Goal: Task Accomplishment & Management: Complete application form

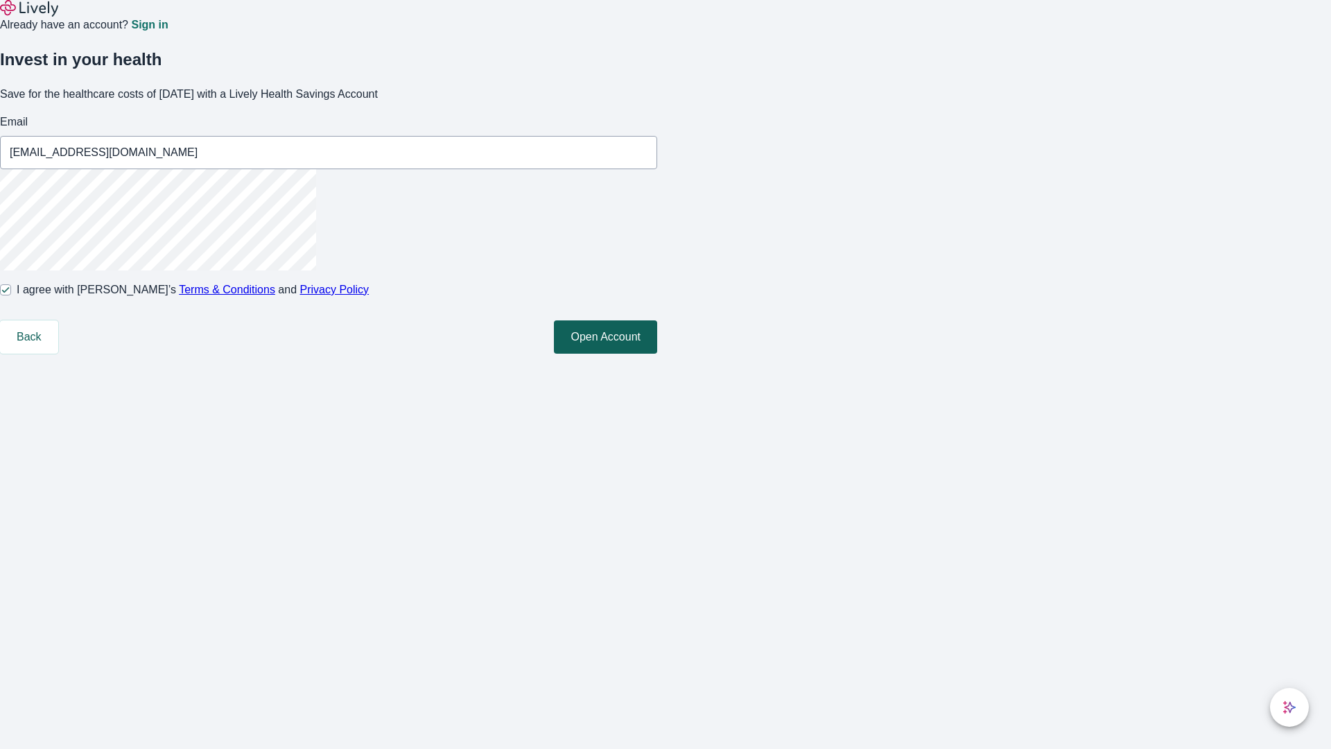
click at [657, 353] on button "Open Account" at bounding box center [605, 336] width 103 height 33
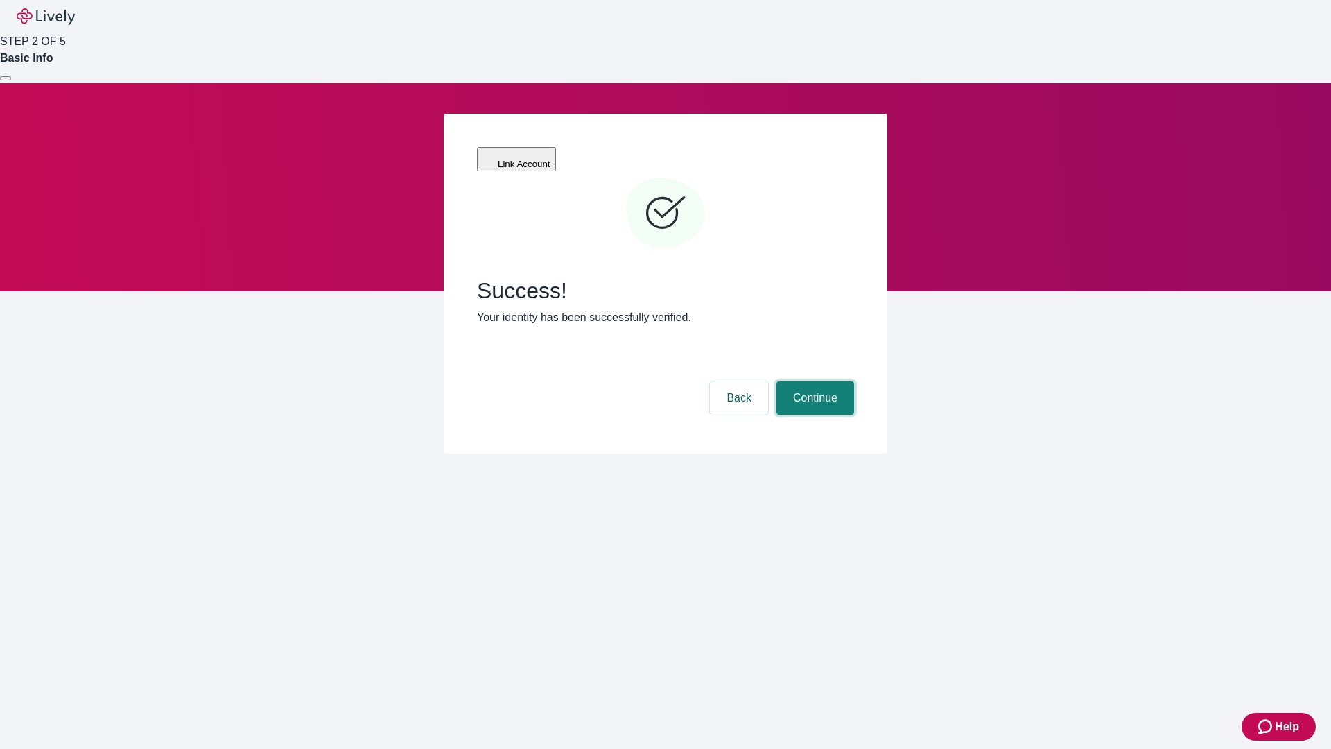
click at [813, 381] on button "Continue" at bounding box center [815, 397] width 78 height 33
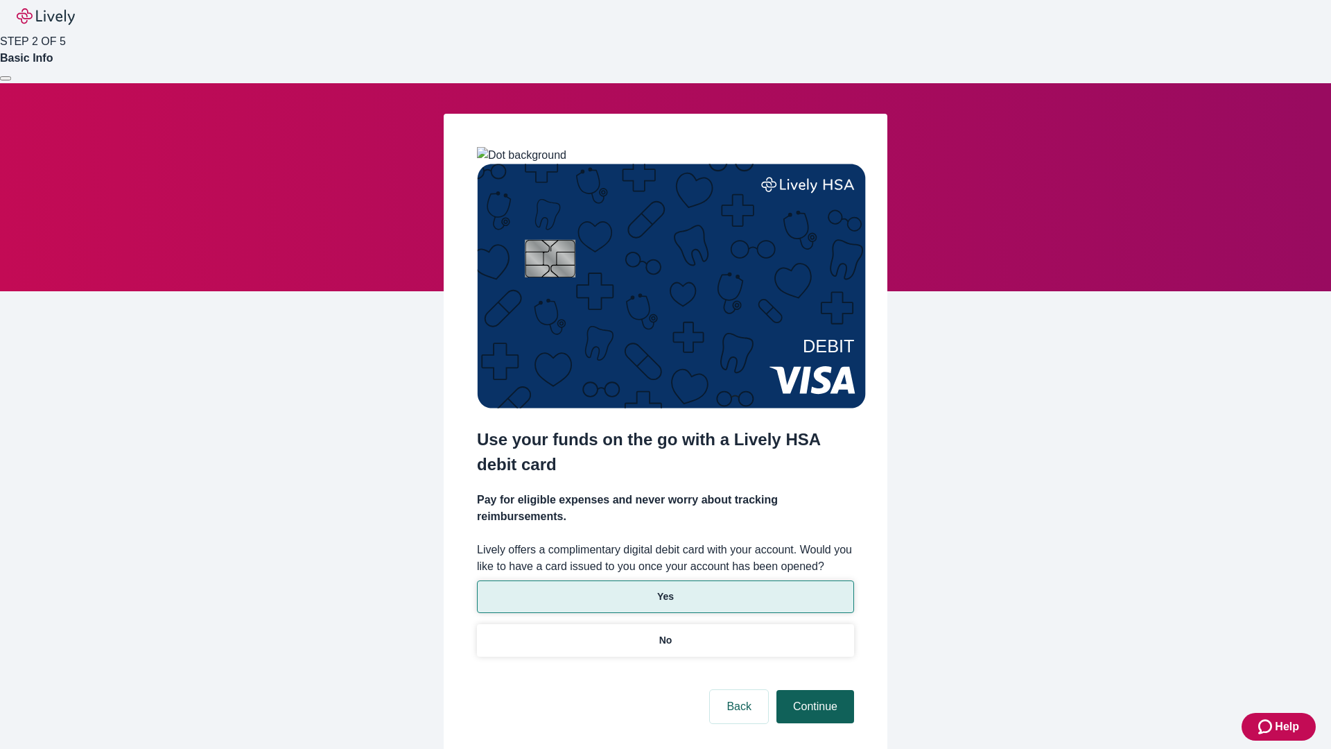
click at [665, 589] on p "Yes" at bounding box center [665, 596] width 17 height 15
click at [813, 690] on button "Continue" at bounding box center [815, 706] width 78 height 33
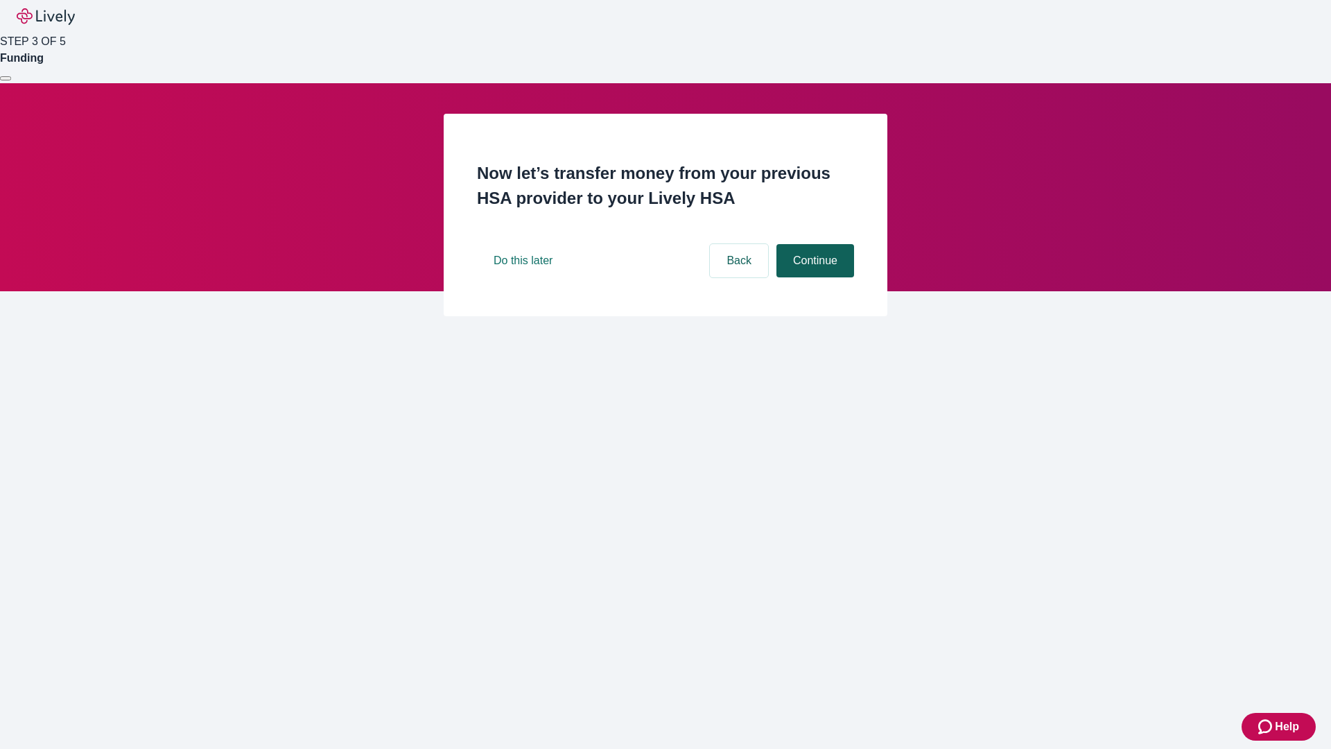
click at [813, 277] on button "Continue" at bounding box center [815, 260] width 78 height 33
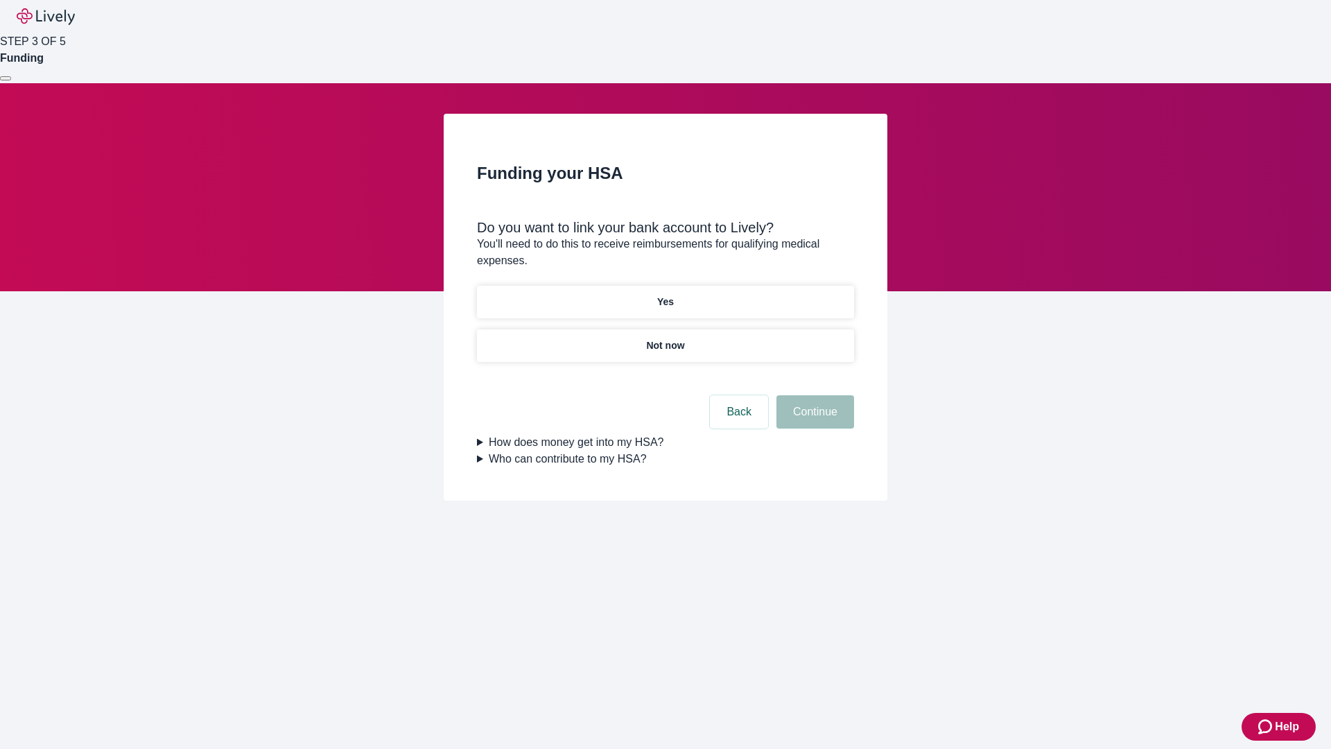
click at [665, 295] on p "Yes" at bounding box center [665, 302] width 17 height 15
click at [813, 395] on button "Continue" at bounding box center [815, 411] width 78 height 33
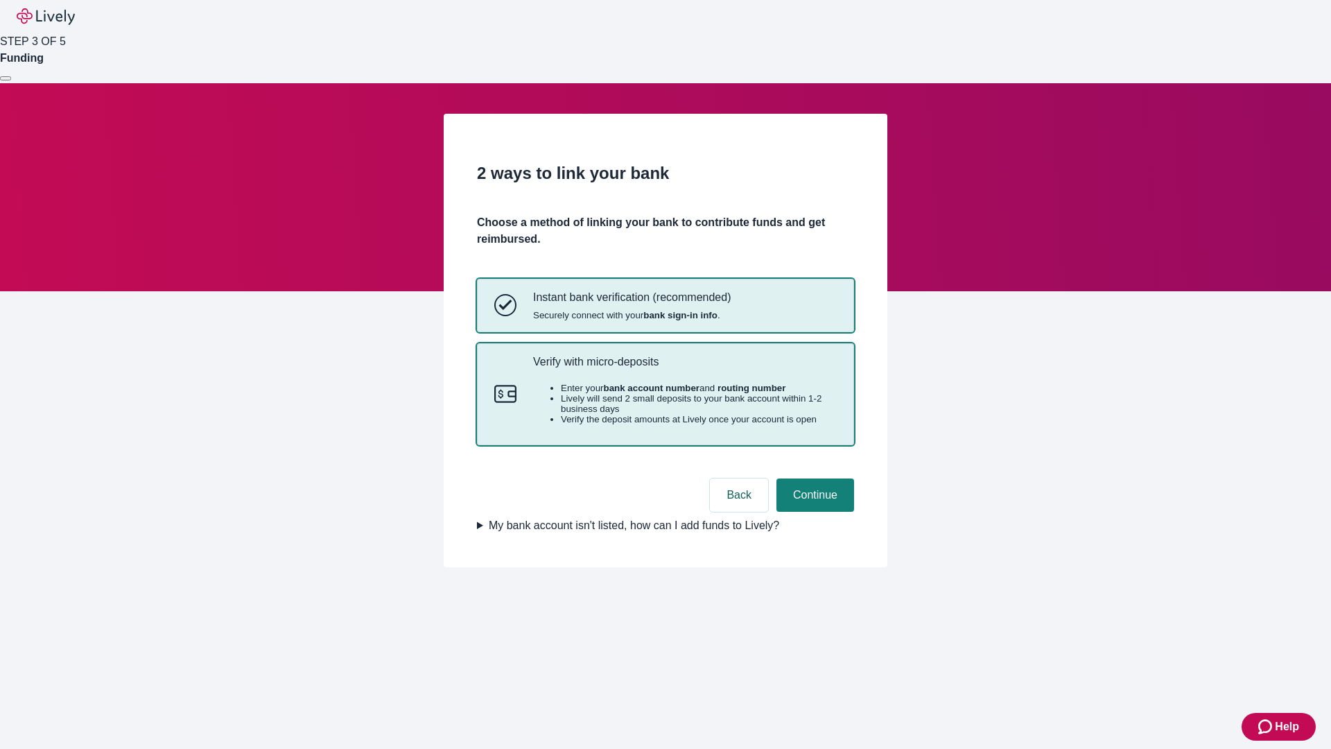
click at [684, 368] on p "Verify with micro-deposits" at bounding box center [685, 361] width 304 height 13
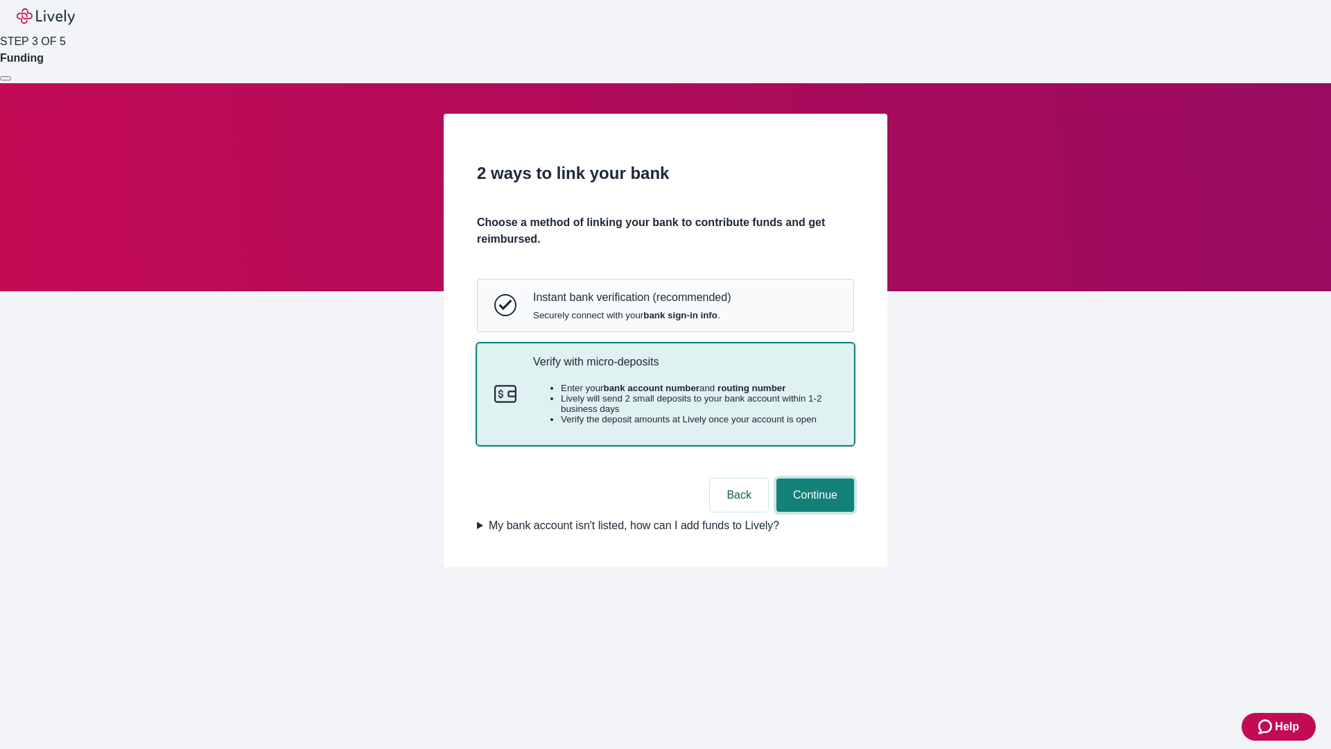
click at [813, 512] on button "Continue" at bounding box center [815, 494] width 78 height 33
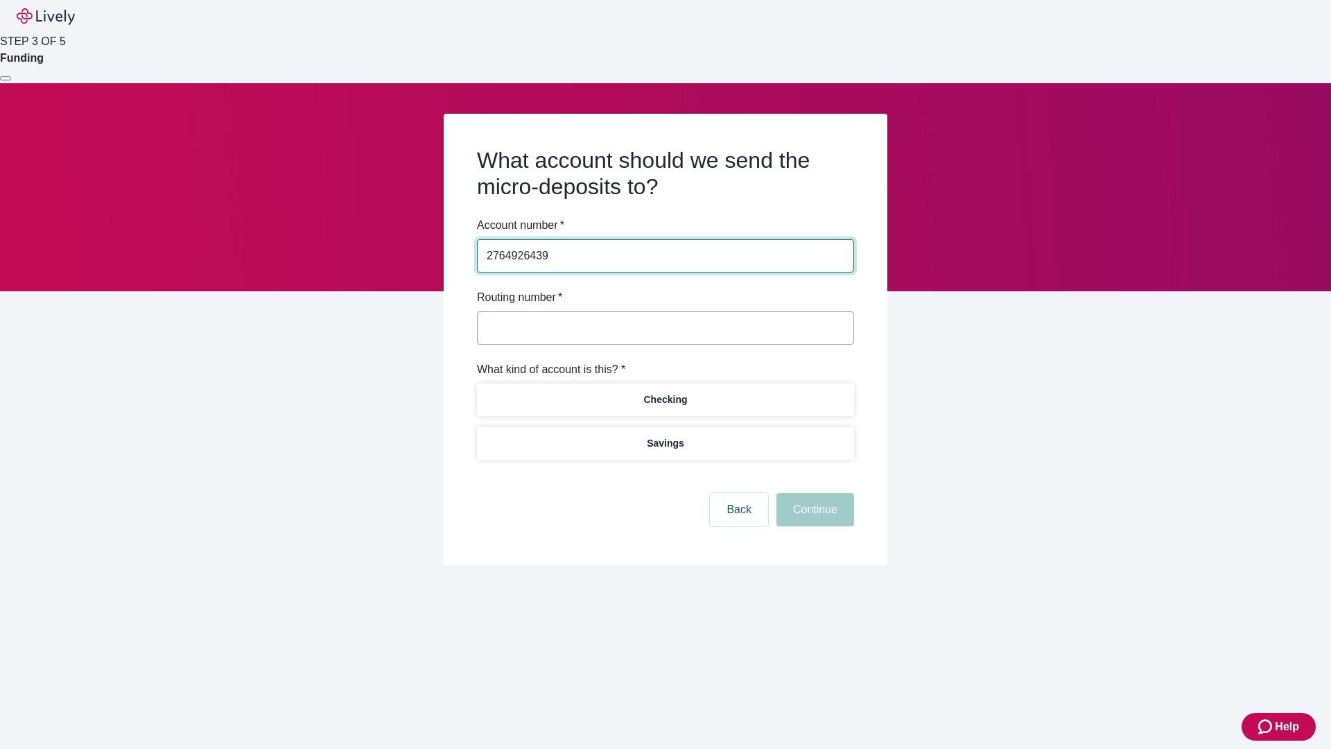
type input "2764926439"
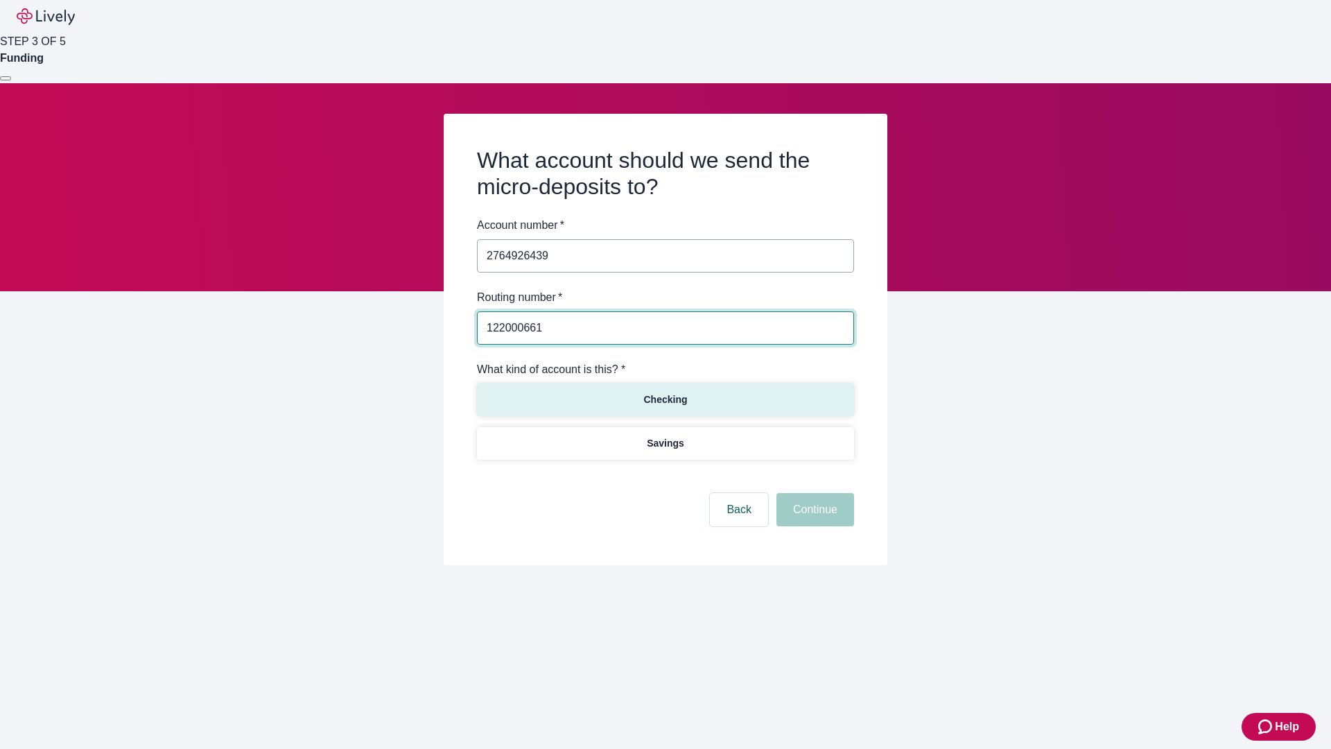
type input "122000661"
click at [665, 399] on p "Checking" at bounding box center [665, 399] width 44 height 15
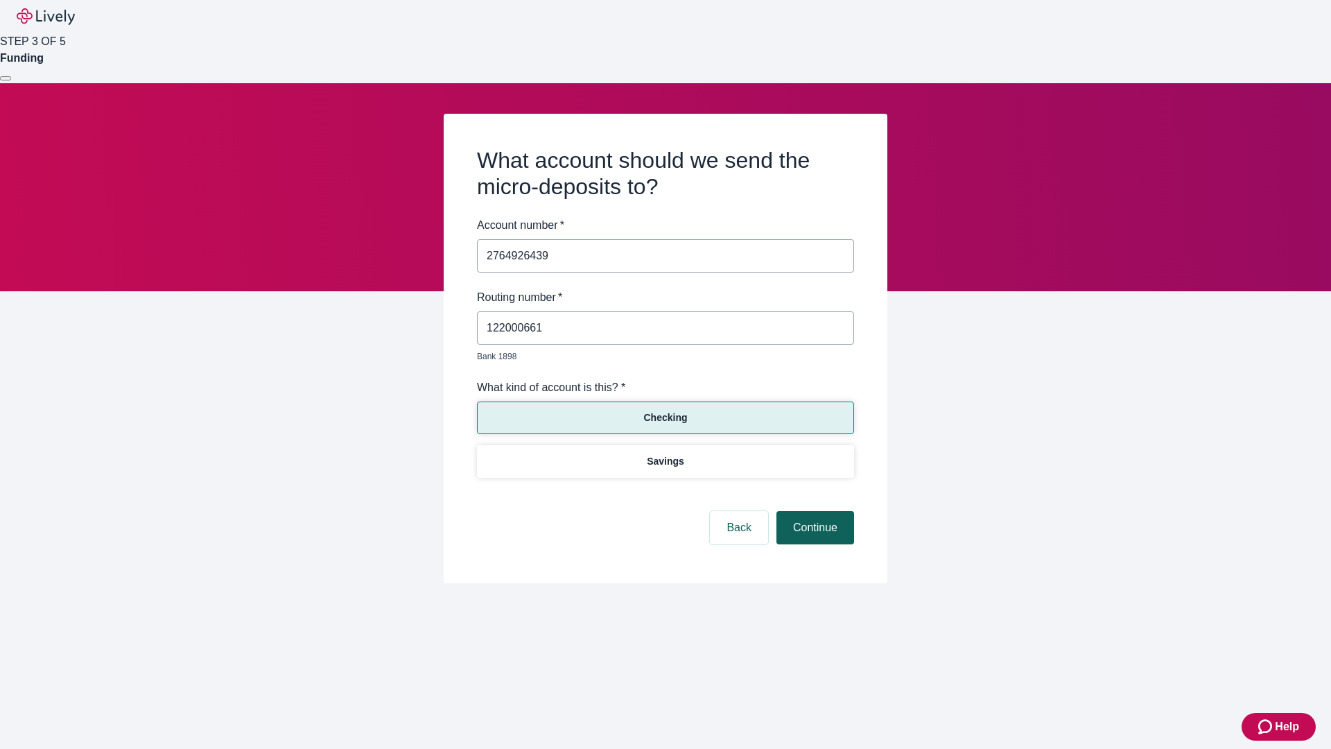
click at [813, 512] on button "Continue" at bounding box center [815, 527] width 78 height 33
